Goal: Navigation & Orientation: Find specific page/section

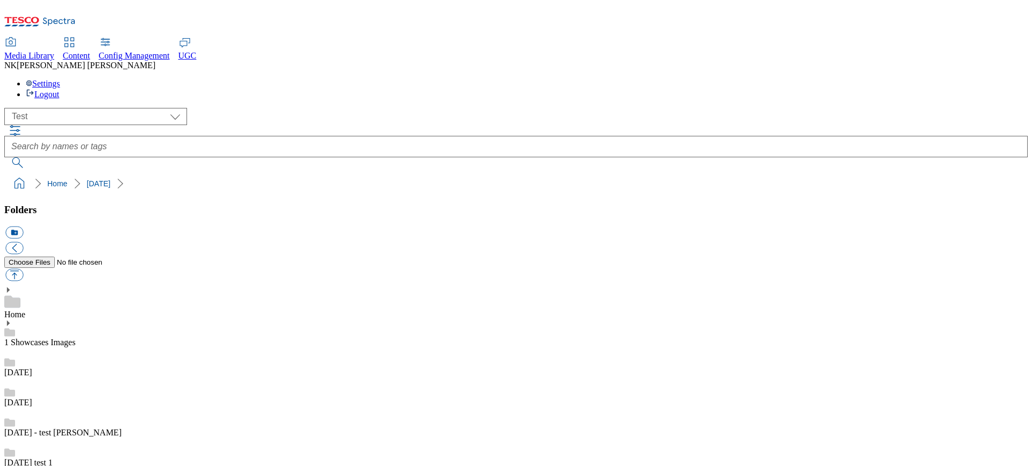
select select "flare-test"
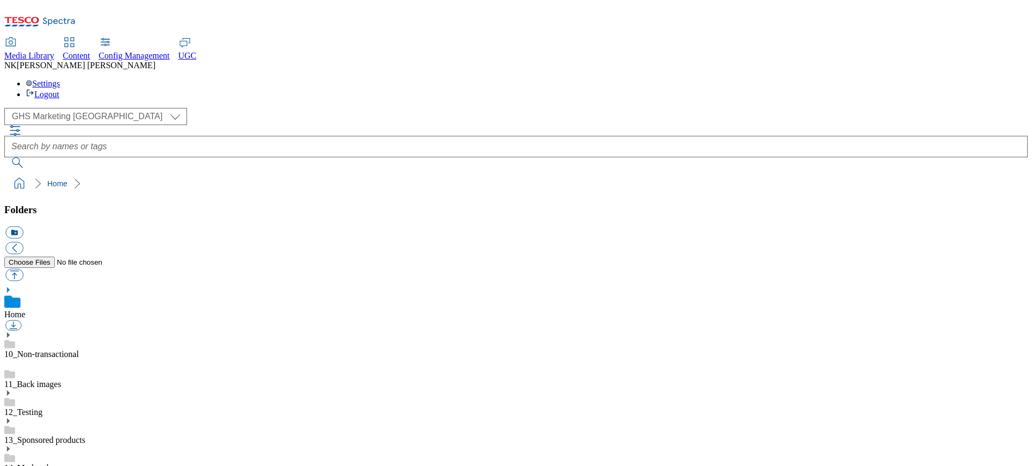
select select "flare-ghs-mktg"
click at [195, 108] on div "( optional ) All all CE Clubcard Boost UK Clubcard Marketing Clubcard ROI clubc…" at bounding box center [515, 116] width 1023 height 17
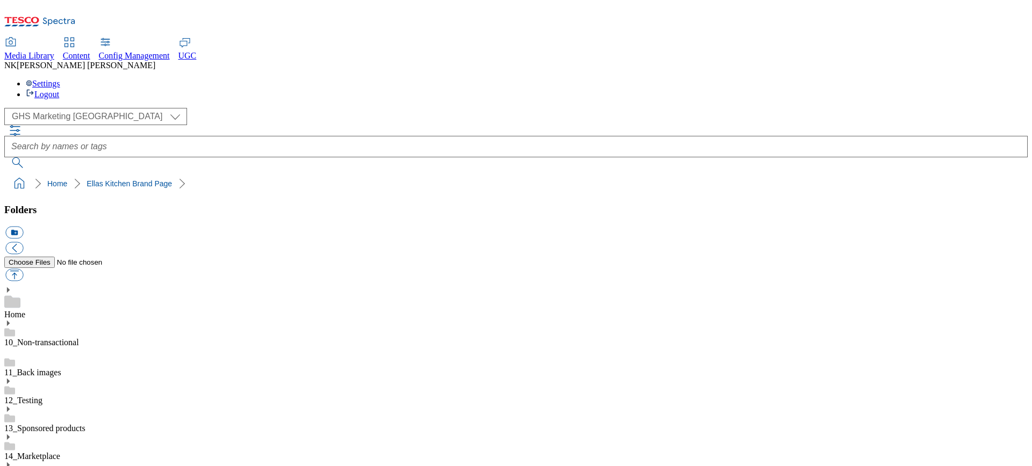
click at [279, 108] on div "( optional ) All all CE Clubcard Boost UK Clubcard Marketing Clubcard ROI clubc…" at bounding box center [515, 116] width 1023 height 17
click at [275, 108] on div "( optional ) All all CE Clubcard Boost UK Clubcard Marketing Clubcard ROI clubc…" at bounding box center [515, 116] width 1023 height 17
click at [257, 174] on ol "Home fnf" at bounding box center [519, 184] width 1016 height 20
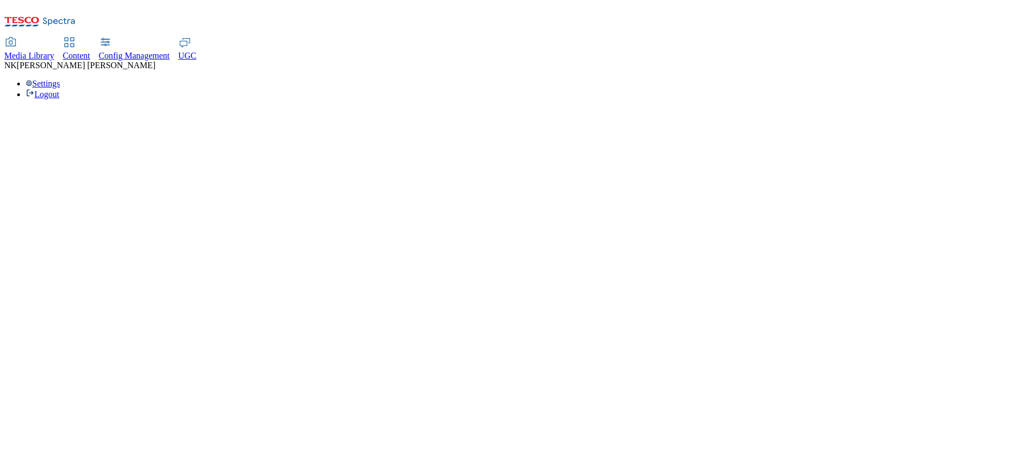
click at [497, 38] on div "Media Library Content Config Management UGC NK Nitish Kumar Settings Logout" at bounding box center [515, 68] width 1023 height 61
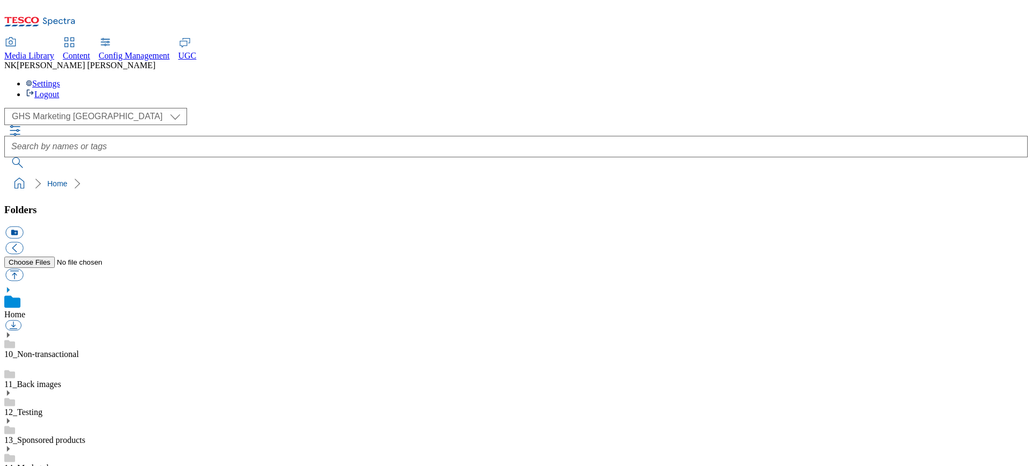
scroll to position [1, 0]
click at [236, 108] on div "( optional ) All all CE Clubcard Boost UK Clubcard Marketing Clubcard ROI clubc…" at bounding box center [515, 151] width 1023 height 86
click at [268, 108] on div "( optional ) All all CE Clubcard Boost UK Clubcard Marketing Clubcard ROI clubc…" at bounding box center [515, 116] width 1023 height 17
click at [42, 408] on link "12_Testing" at bounding box center [23, 412] width 38 height 9
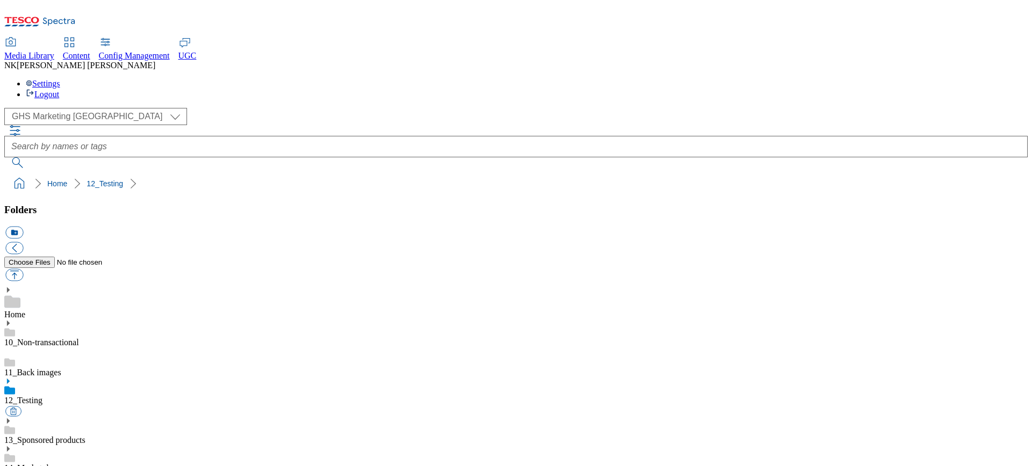
click at [61, 368] on link "11_Back images" at bounding box center [32, 372] width 57 height 9
click at [88, 390] on div "12_Testing" at bounding box center [515, 404] width 1023 height 28
click at [243, 108] on div "( optional ) All all CE Clubcard Boost UK Clubcard Marketing Clubcard ROI clubc…" at bounding box center [515, 116] width 1023 height 17
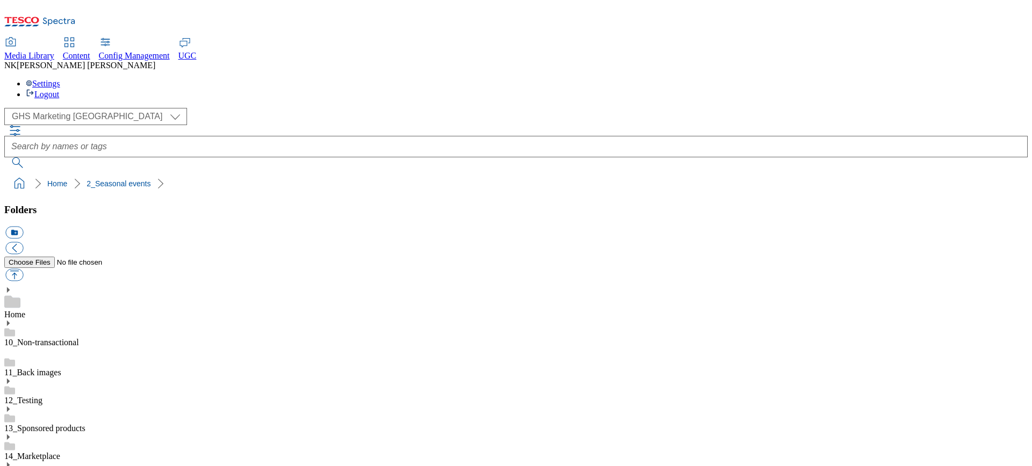
scroll to position [701, 0]
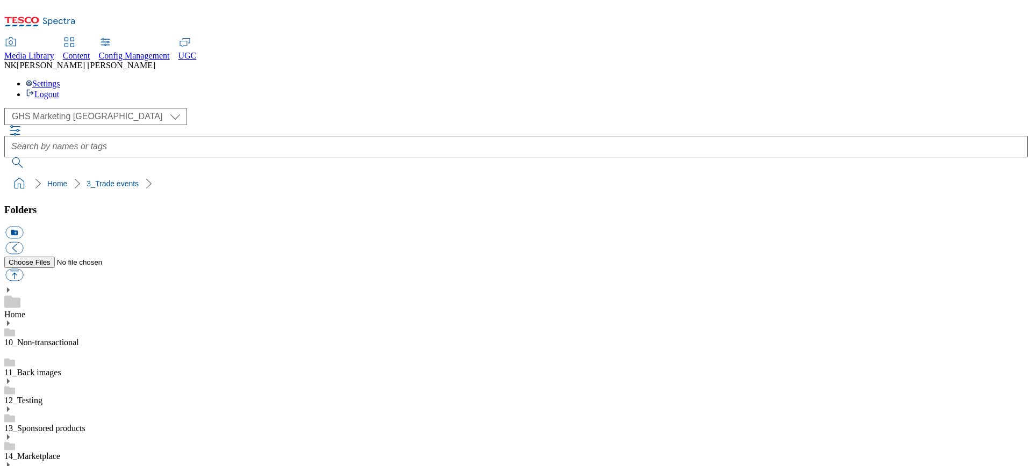
click at [283, 108] on div "( optional ) All all CE Clubcard Boost UK Clubcard Marketing Clubcard ROI clubc…" at bounding box center [515, 116] width 1023 height 17
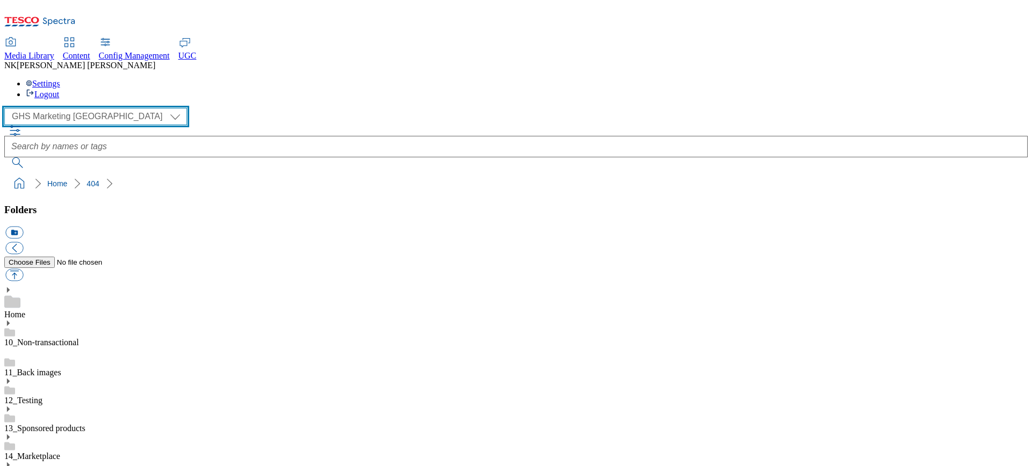
click at [91, 108] on select "All all CE Clubcard Boost UK Clubcard Marketing Clubcard ROI clubcard-boost-uk …" at bounding box center [95, 116] width 183 height 17
select select "flare-test"
click at [8, 108] on select "All all CE Clubcard Boost UK Clubcard Marketing Clubcard ROI clubcard-boost-uk …" at bounding box center [95, 116] width 183 height 17
click at [243, 108] on div "( optional ) All all CE Clubcard Boost UK Clubcard Marketing Clubcard ROI clubc…" at bounding box center [515, 116] width 1023 height 17
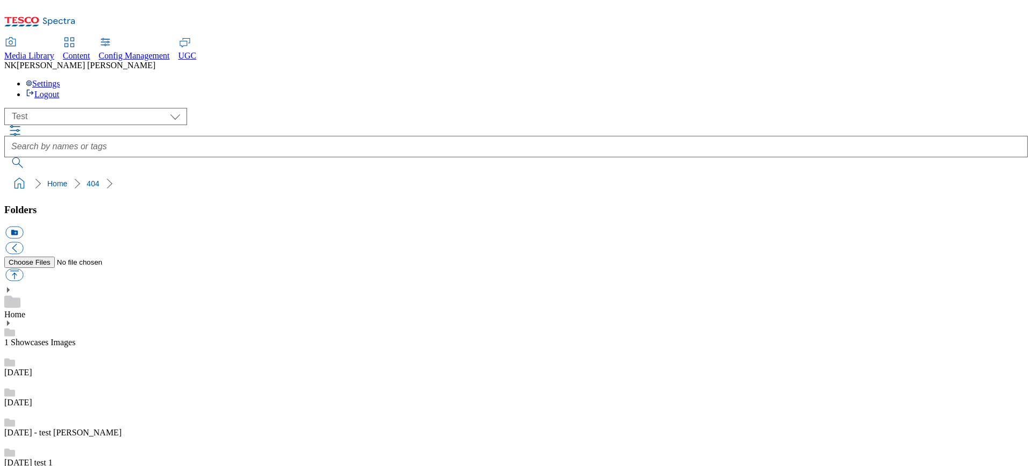
click at [112, 348] on div "[DATE]" at bounding box center [515, 363] width 1023 height 30
click at [275, 108] on div "( optional ) All all CE Clubcard Boost UK Clubcard Marketing Clubcard ROI clubc…" at bounding box center [515, 116] width 1023 height 17
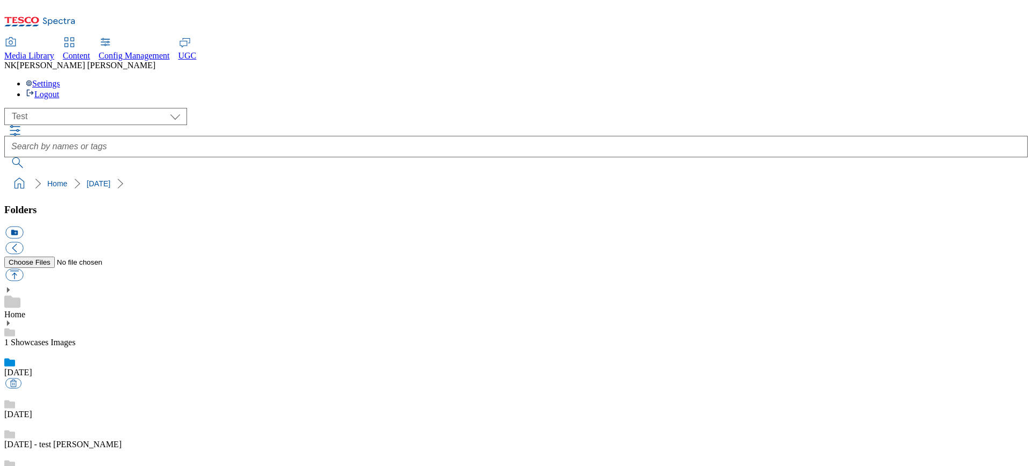
scroll to position [139, 0]
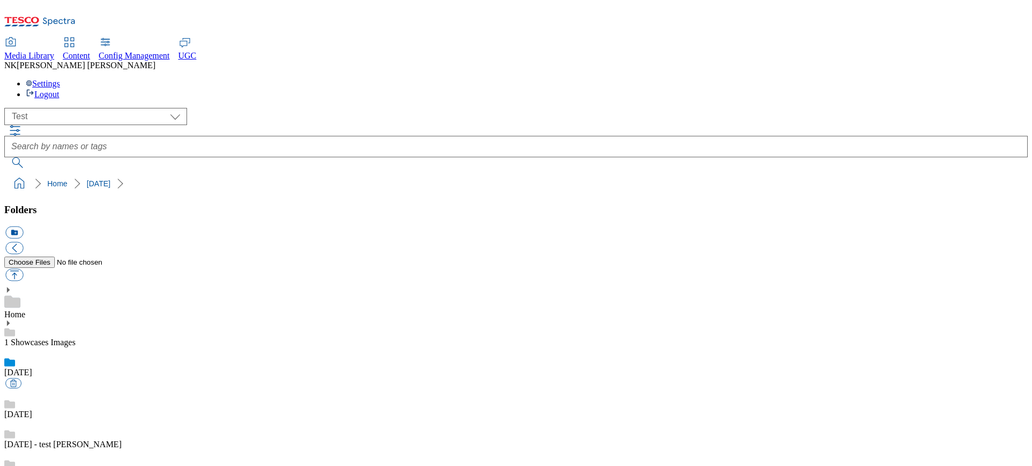
click at [306, 174] on ol "Home [DATE]" at bounding box center [519, 184] width 1016 height 20
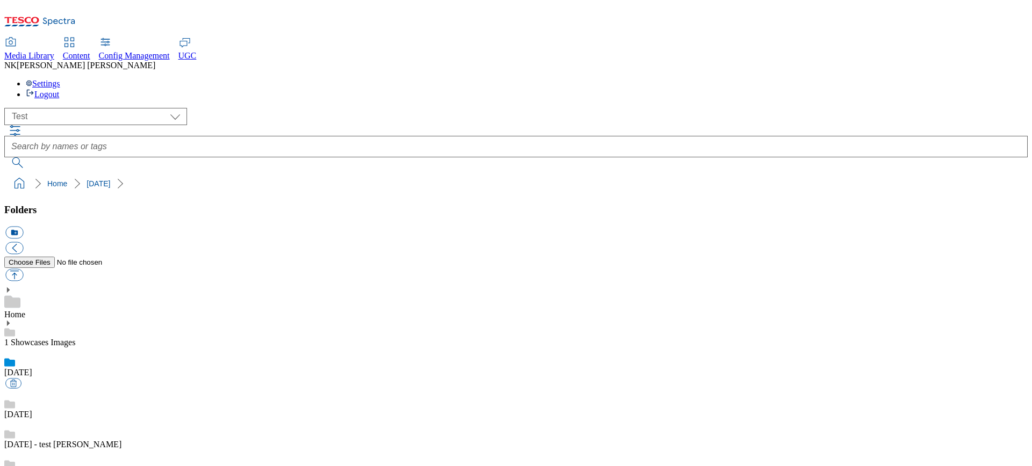
click at [259, 108] on div "( optional ) All all CE Clubcard Boost UK Clubcard Marketing Clubcard ROI clubc…" at bounding box center [515, 116] width 1023 height 17
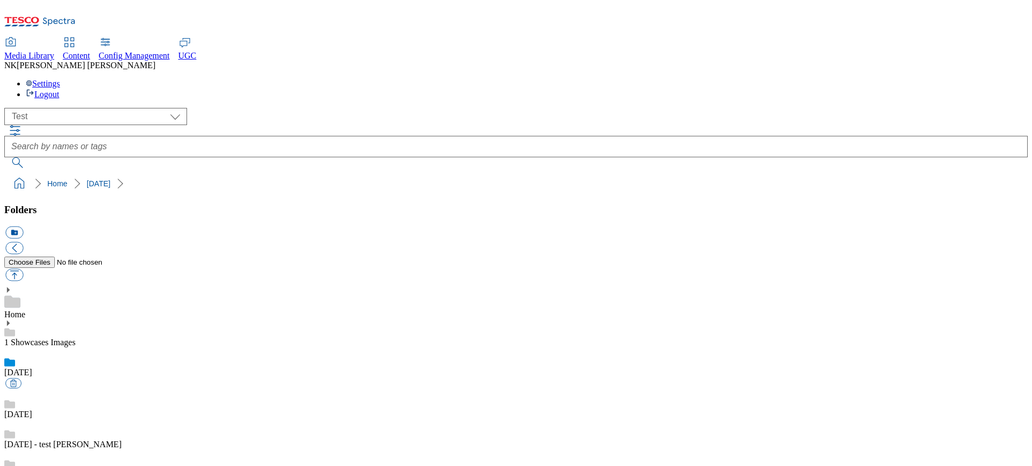
click at [148, 390] on div "[DATE]" at bounding box center [515, 405] width 1023 height 30
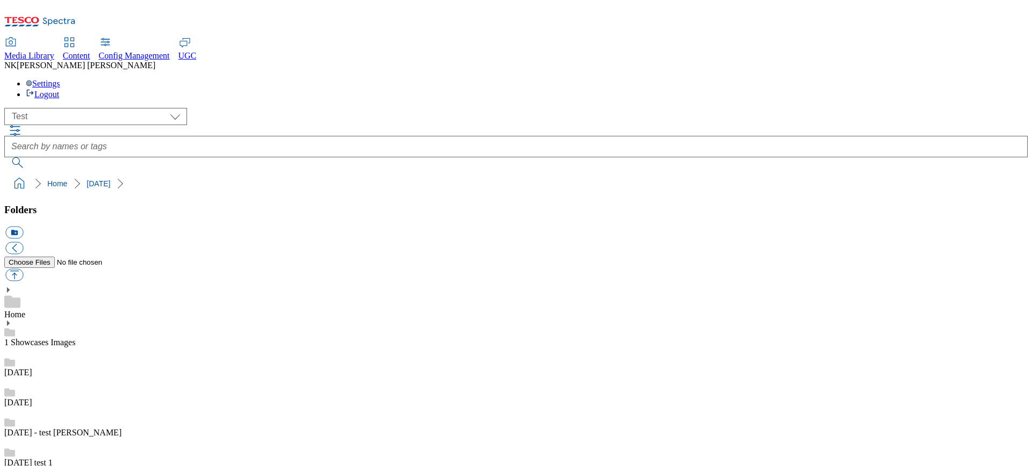
click at [300, 174] on ol "Home [DATE]" at bounding box center [519, 184] width 1016 height 20
click at [236, 108] on div "( optional ) All all CE Clubcard Boost UK Clubcard Marketing Clubcard ROI clubc…" at bounding box center [515, 116] width 1023 height 17
click at [79, 428] on link "[DATE] - test [PERSON_NAME]" at bounding box center [62, 432] width 117 height 9
click at [75, 378] on div "[DATE]" at bounding box center [515, 393] width 1023 height 30
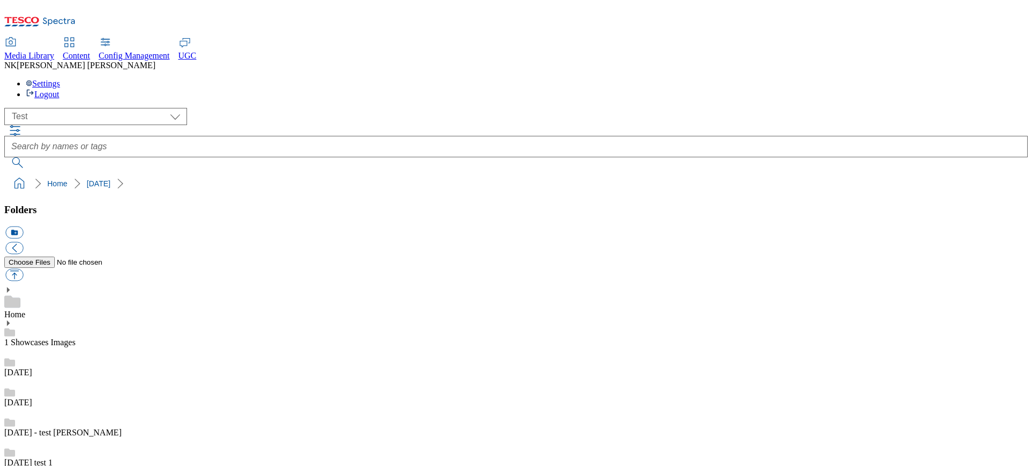
click at [264, 108] on div "( optional ) All all CE Clubcard Boost UK Clubcard Marketing Clubcard ROI clubc…" at bounding box center [515, 151] width 1023 height 86
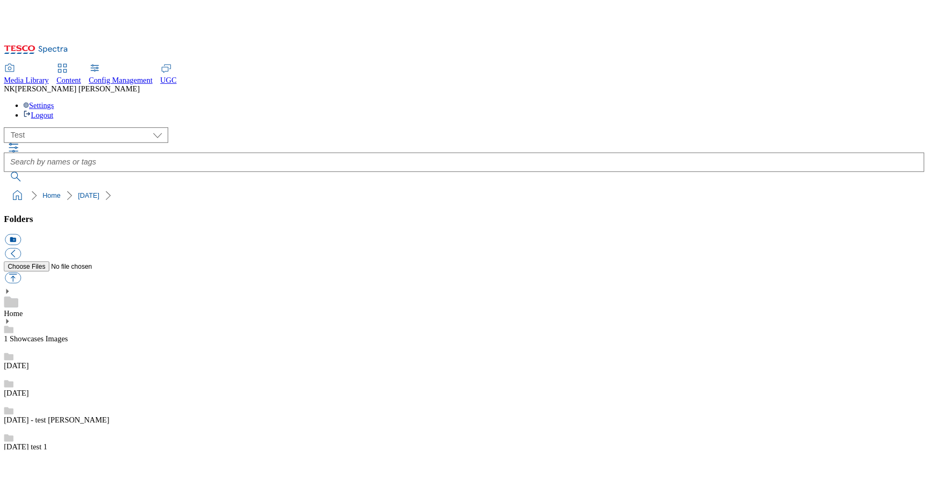
scroll to position [499, 0]
